Goal: Task Accomplishment & Management: Use online tool/utility

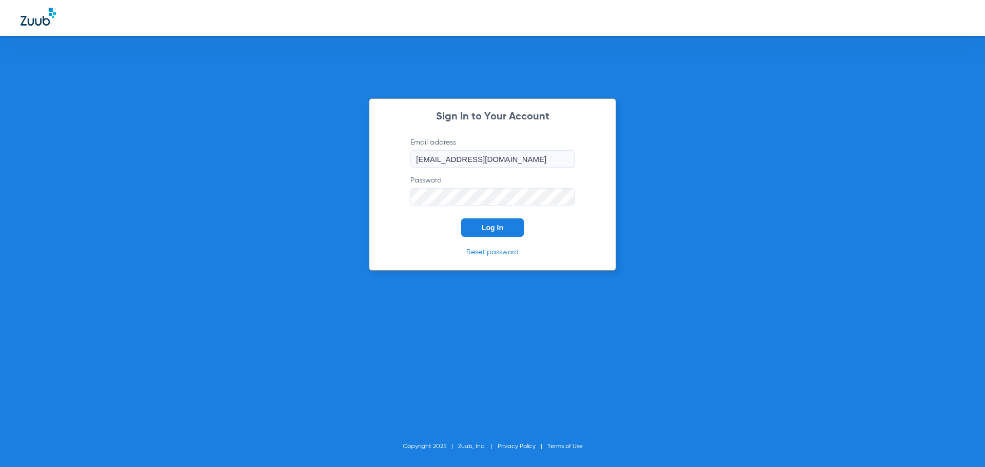
click at [500, 225] on span "Log In" at bounding box center [493, 228] width 22 height 8
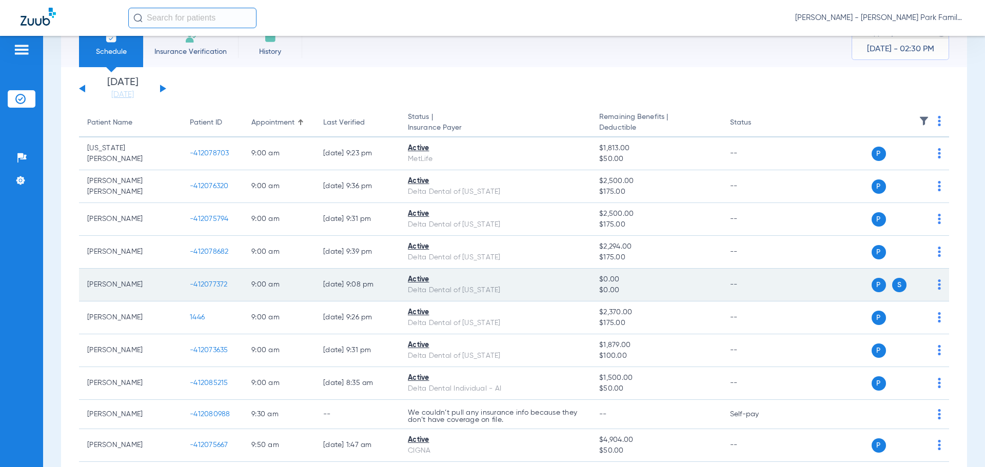
scroll to position [51, 0]
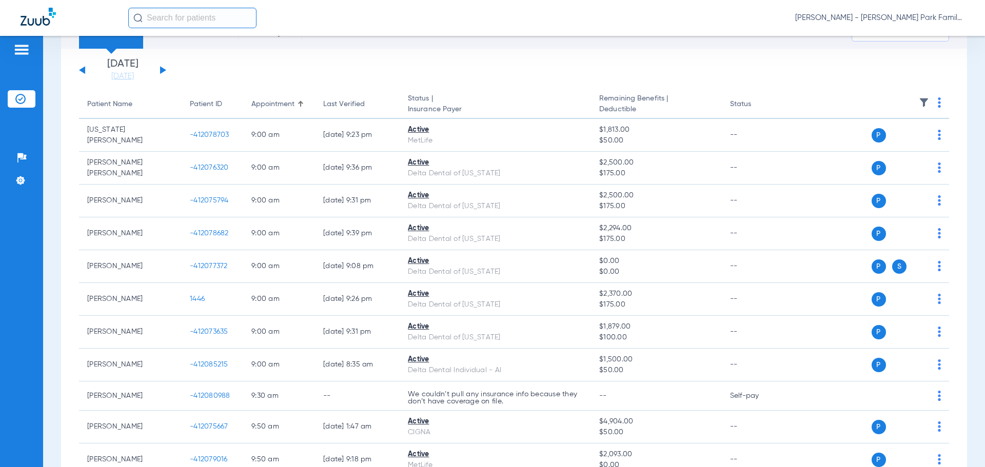
click at [158, 68] on div "[DATE] [DATE] [DATE] [DATE] [DATE] [DATE] [DATE] [DATE] [DATE] [DATE] [DATE] [D…" at bounding box center [122, 70] width 87 height 23
click at [164, 68] on div "[DATE] [DATE] [DATE] [DATE] [DATE] [DATE] [DATE] [DATE] [DATE] [DATE] [DATE] [D…" at bounding box center [122, 70] width 87 height 23
click at [165, 72] on div "[DATE] [DATE] [DATE] [DATE] [DATE] [DATE] [DATE] [DATE] [DATE] [DATE] [DATE] [D…" at bounding box center [122, 70] width 87 height 23
click at [162, 72] on button at bounding box center [163, 70] width 6 height 8
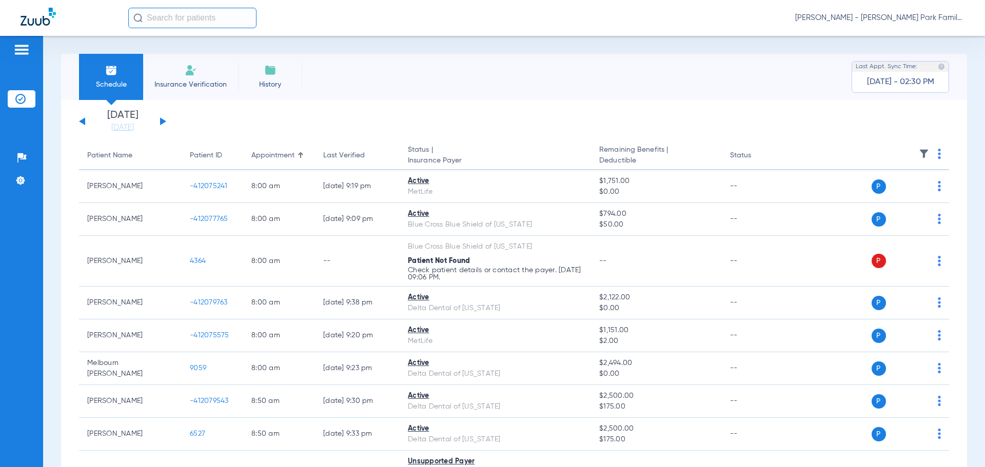
click at [921, 151] on img at bounding box center [924, 154] width 10 height 10
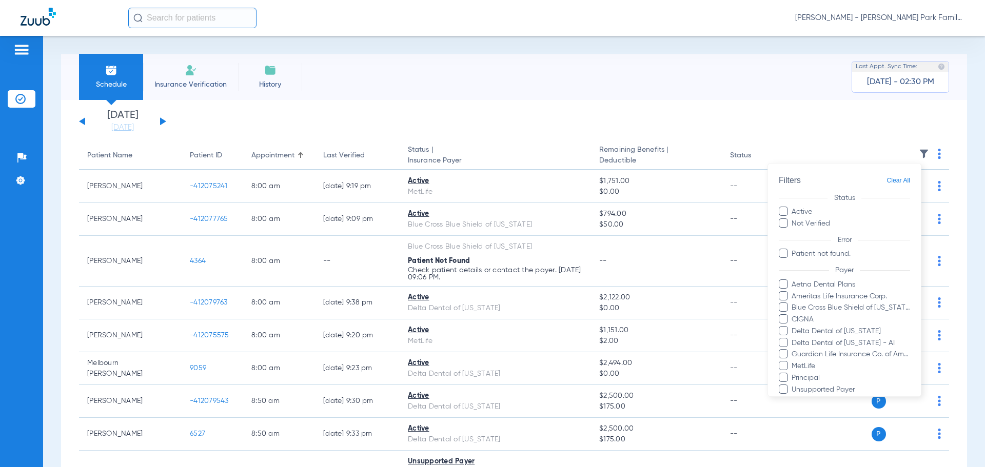
scroll to position [106, 0]
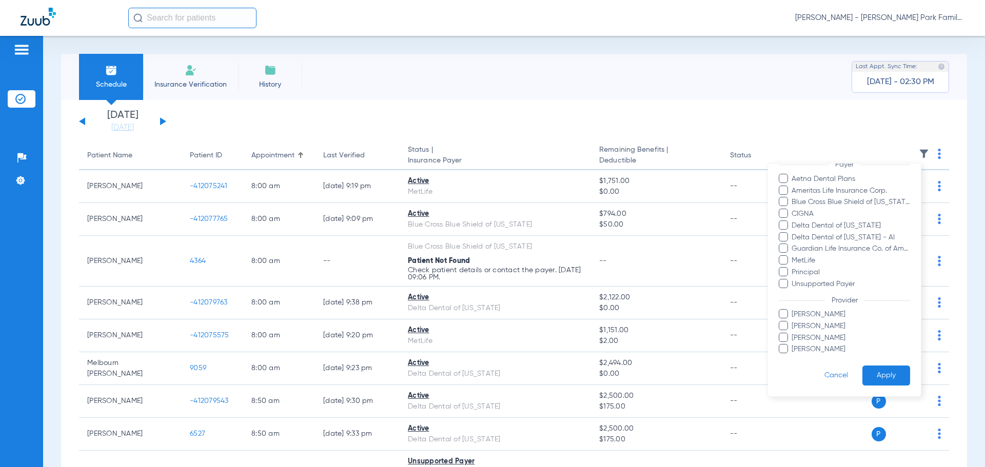
click at [812, 327] on span "[PERSON_NAME]" at bounding box center [850, 326] width 119 height 11
click at [793, 333] on input "[PERSON_NAME]" at bounding box center [793, 333] width 0 height 0
click at [874, 374] on button "Apply" at bounding box center [886, 376] width 48 height 20
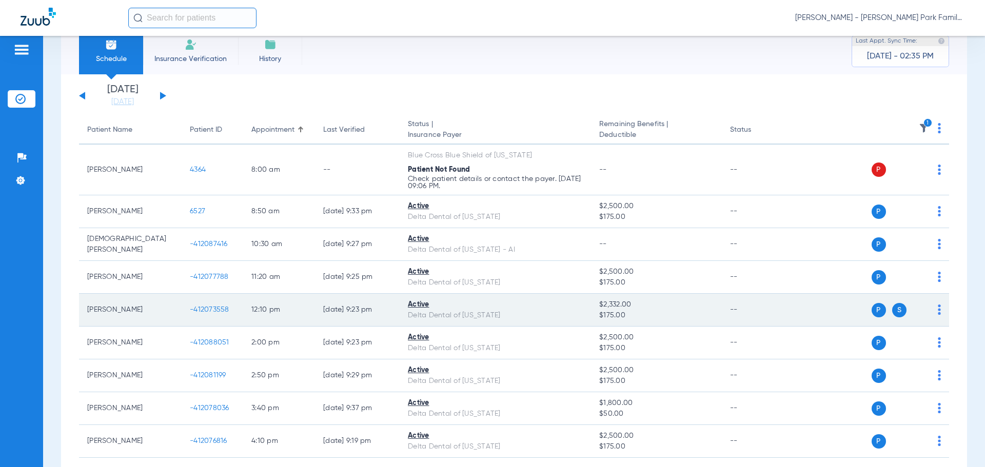
scroll to position [51, 0]
